Goal: Task Accomplishment & Management: Manage account settings

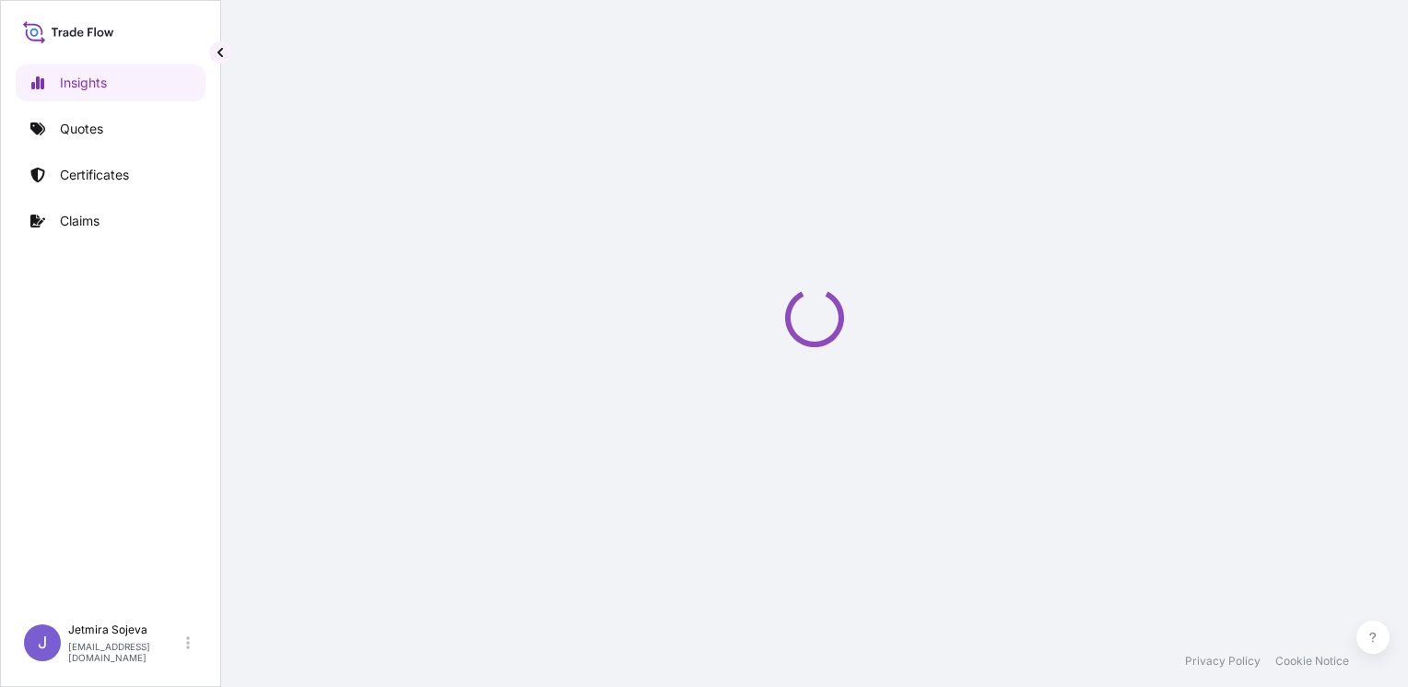
select select "2025"
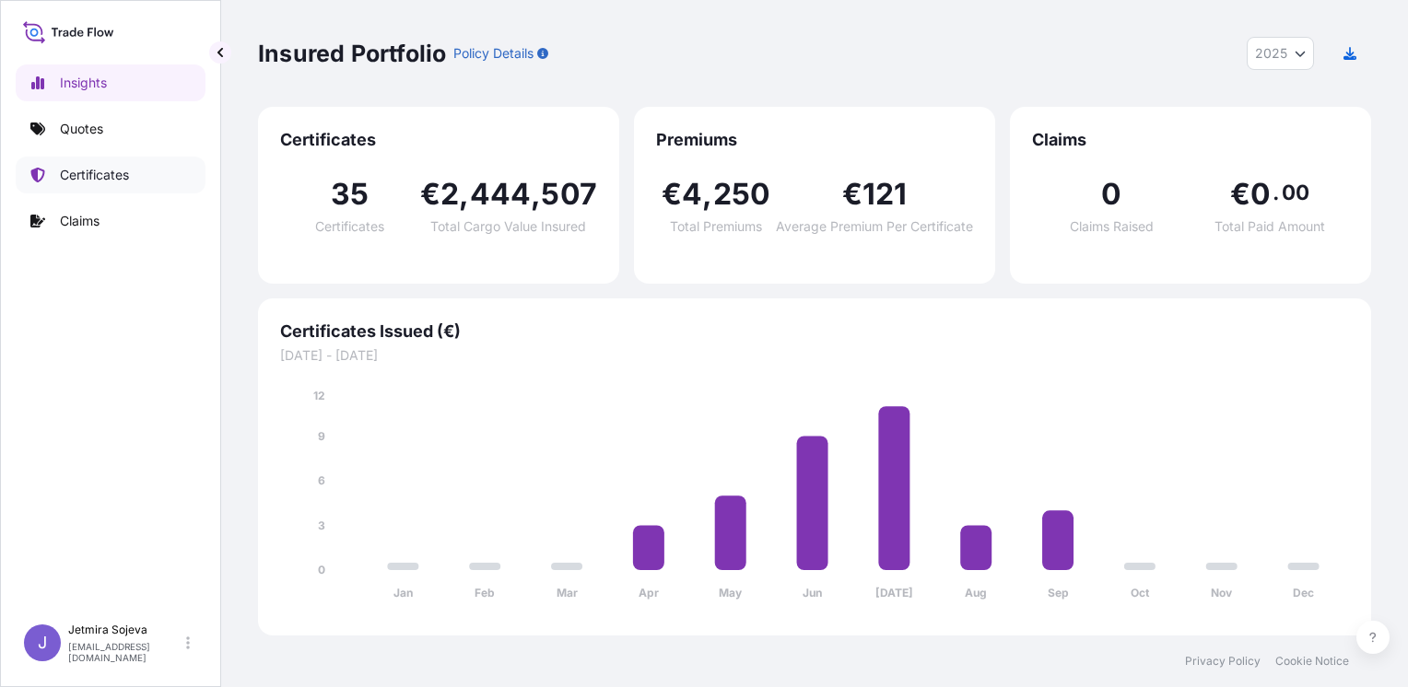
click at [123, 183] on p "Certificates" at bounding box center [94, 175] width 69 height 18
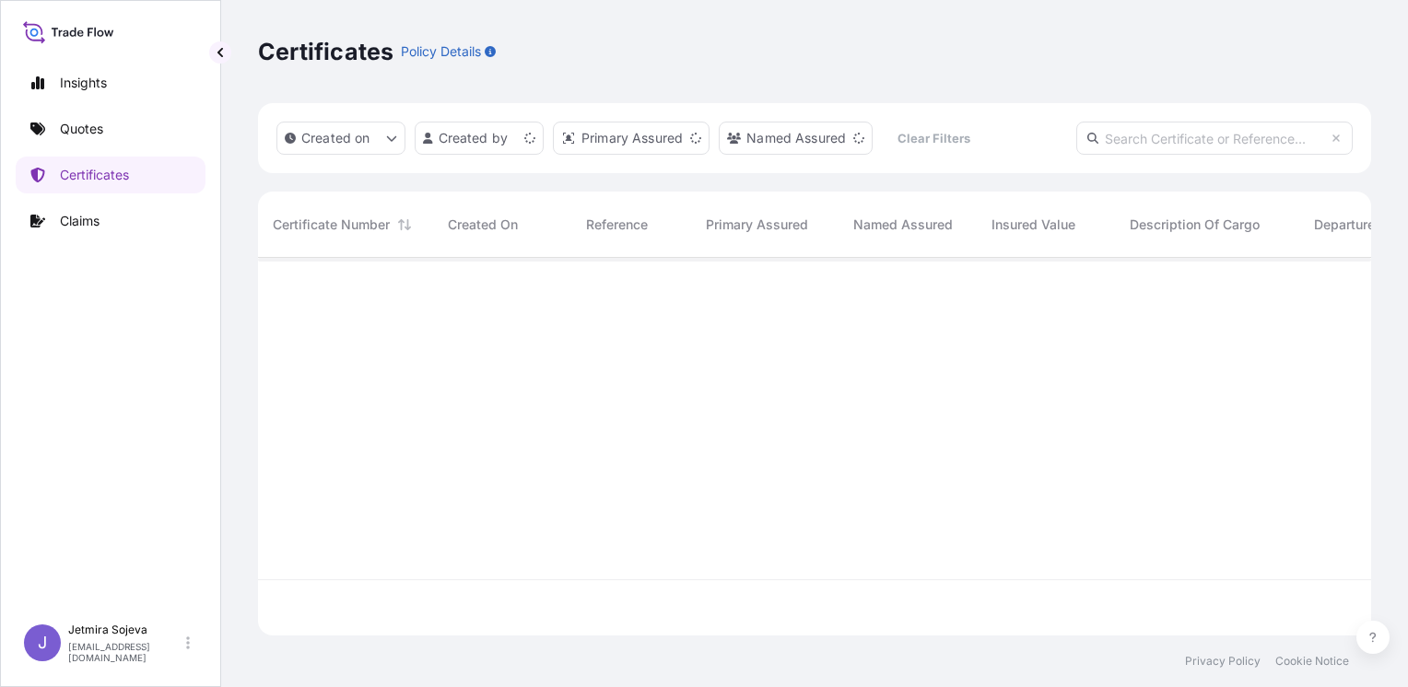
scroll to position [374, 1098]
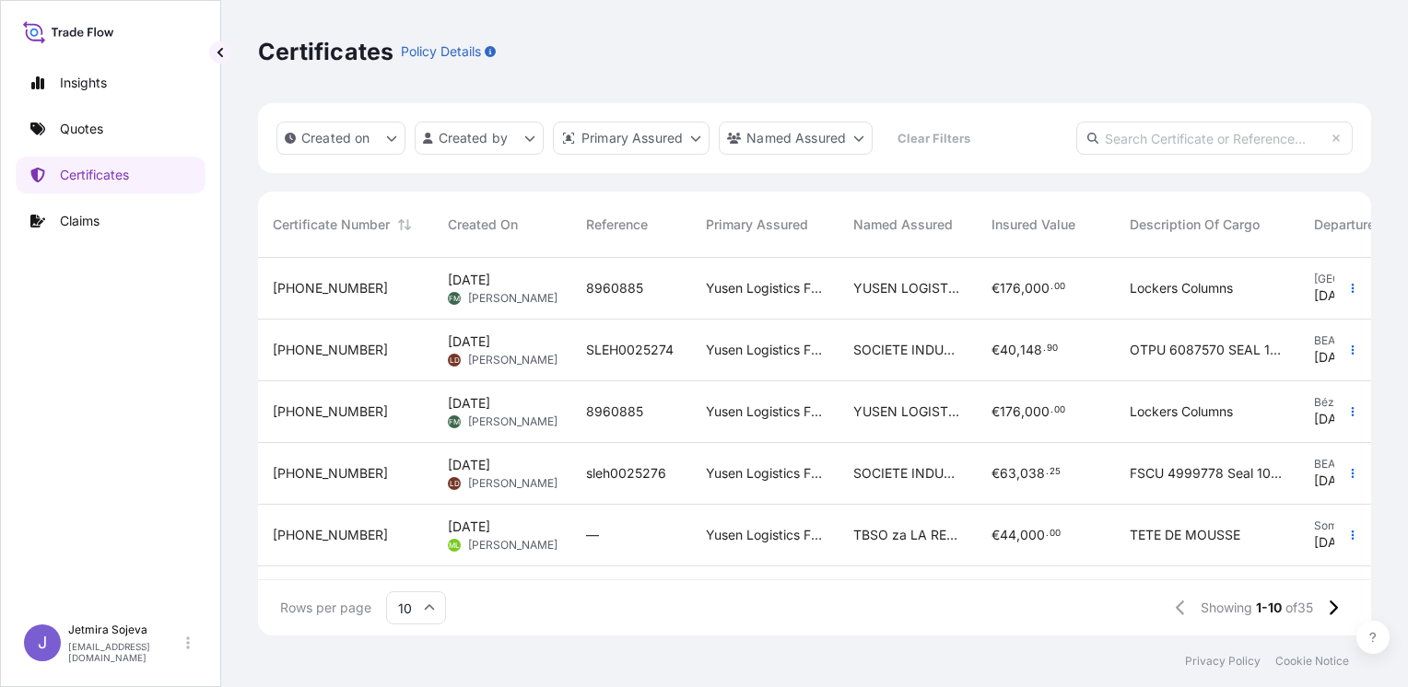
click at [932, 566] on div "31730-35-1 Sep 16, 2025 FM Francis Moget 8960885 Yusen Logistics France S.A.S. …" at bounding box center [814, 419] width 1113 height 322
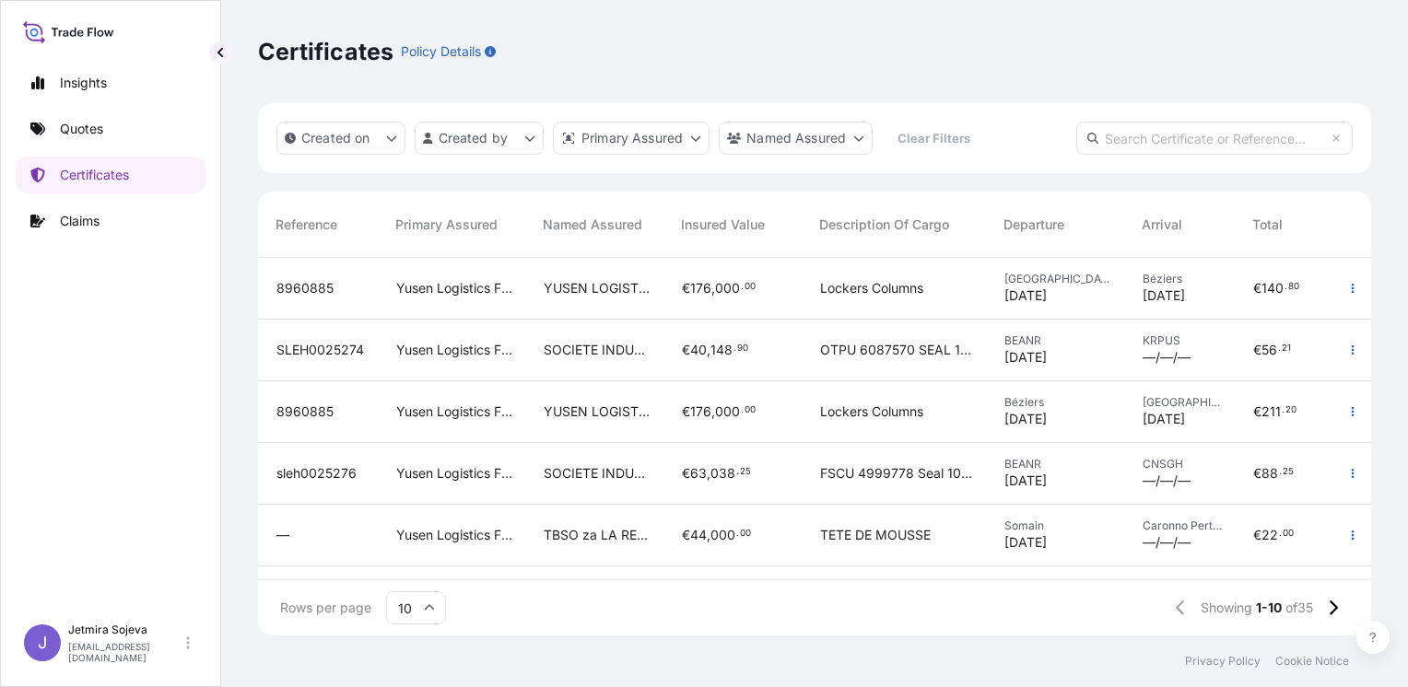
scroll to position [0, 338]
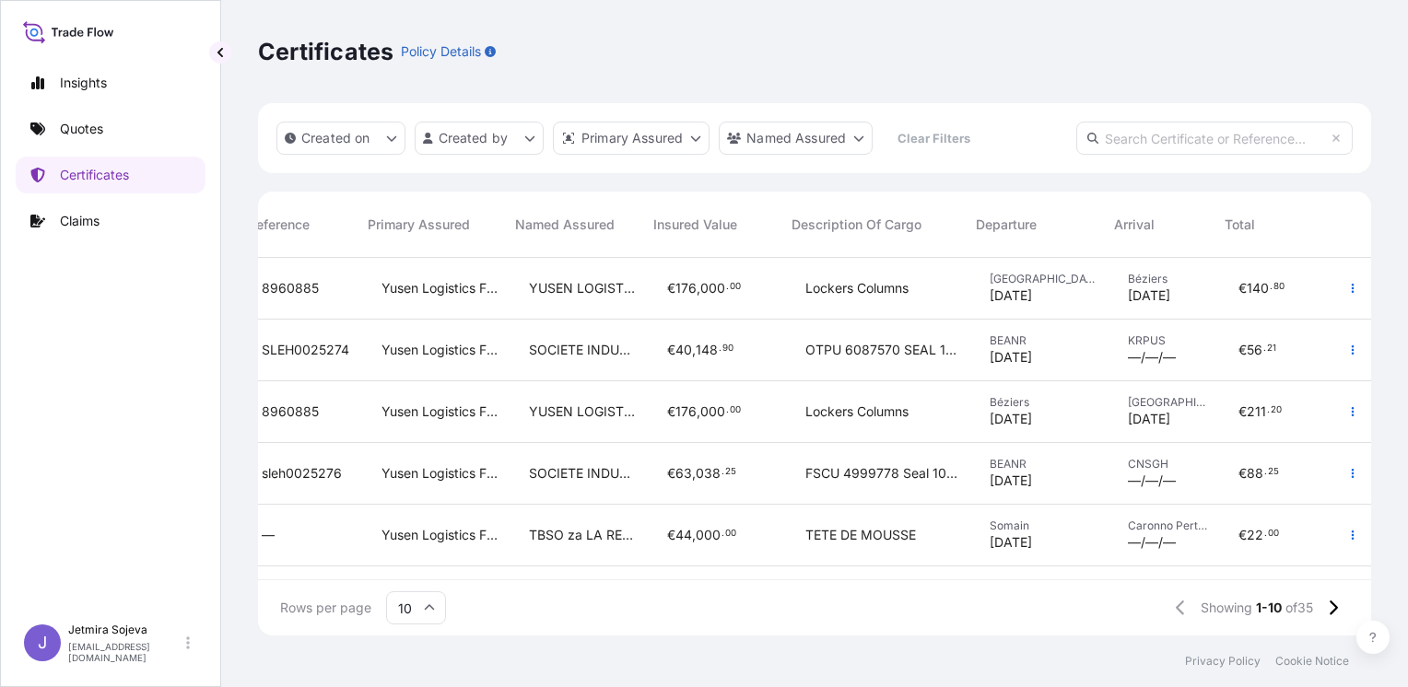
click at [737, 605] on div "Rows per page 10 Showing 1-10 of 35" at bounding box center [814, 607] width 1113 height 55
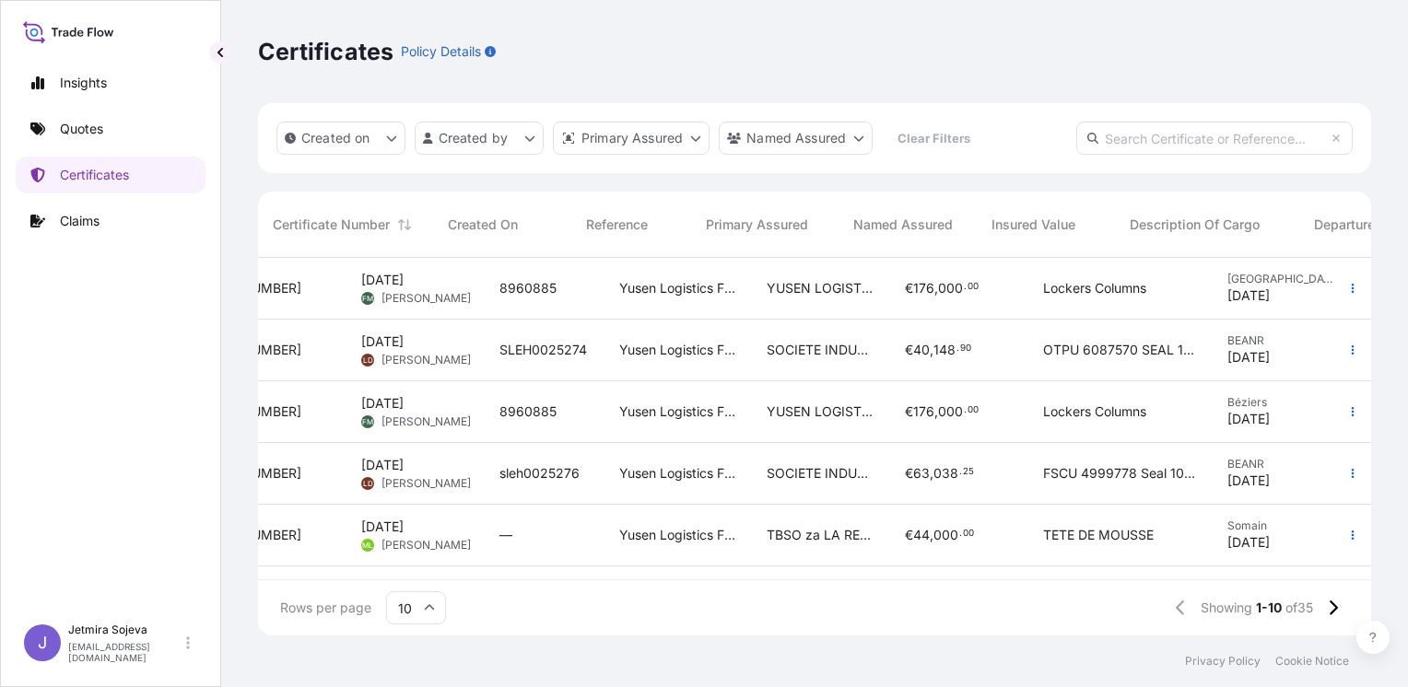
scroll to position [0, 0]
